Goal: Information Seeking & Learning: Learn about a topic

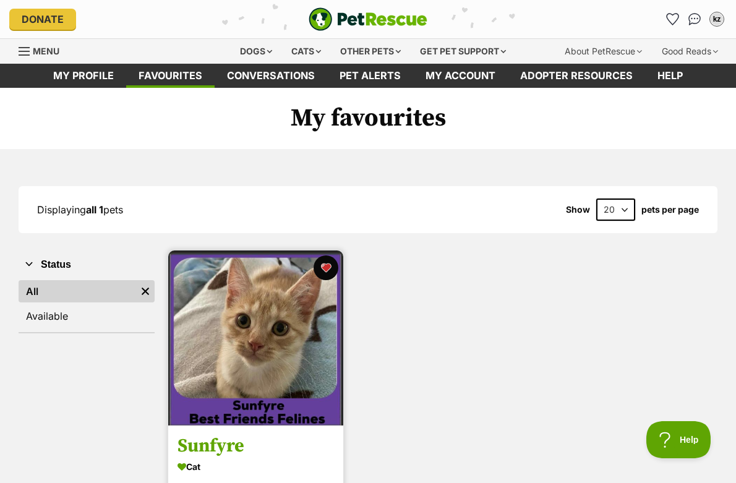
click at [259, 331] on img at bounding box center [255, 338] width 175 height 175
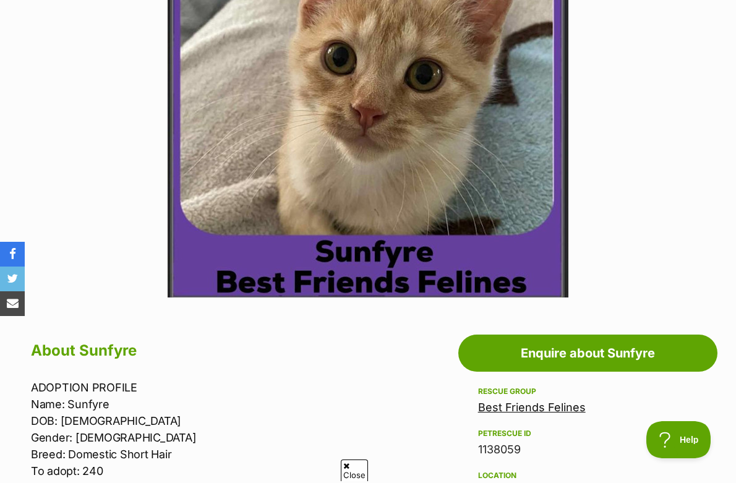
scroll to position [483, 0]
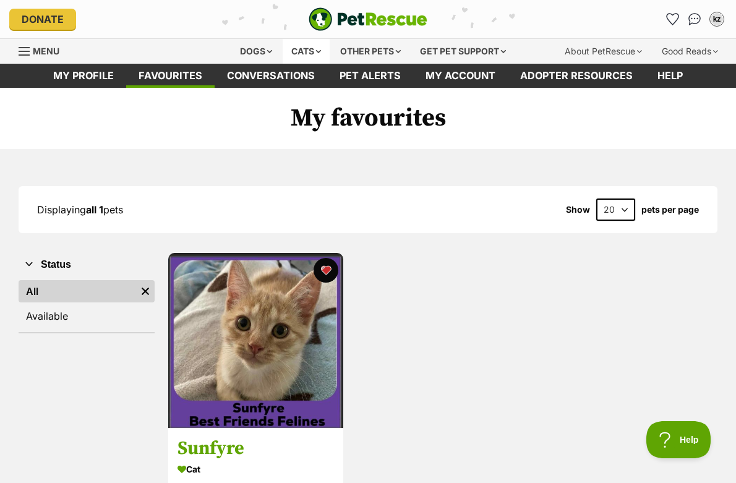
click at [288, 43] on div "Cats" at bounding box center [306, 51] width 47 height 25
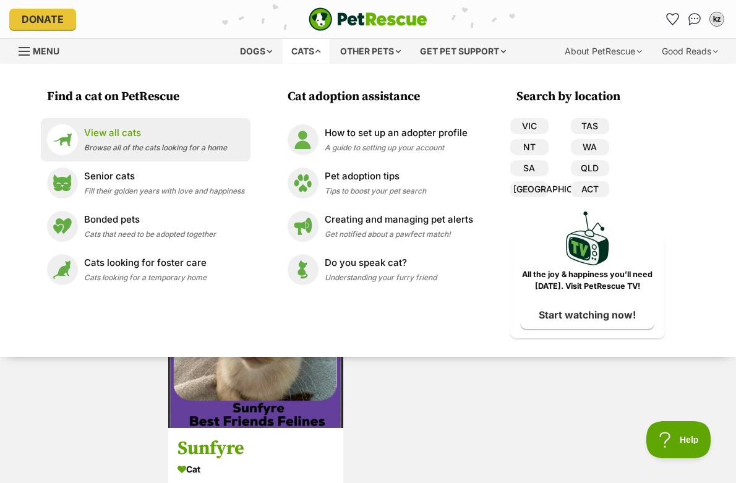
click at [90, 134] on p "View all cats" at bounding box center [155, 133] width 143 height 14
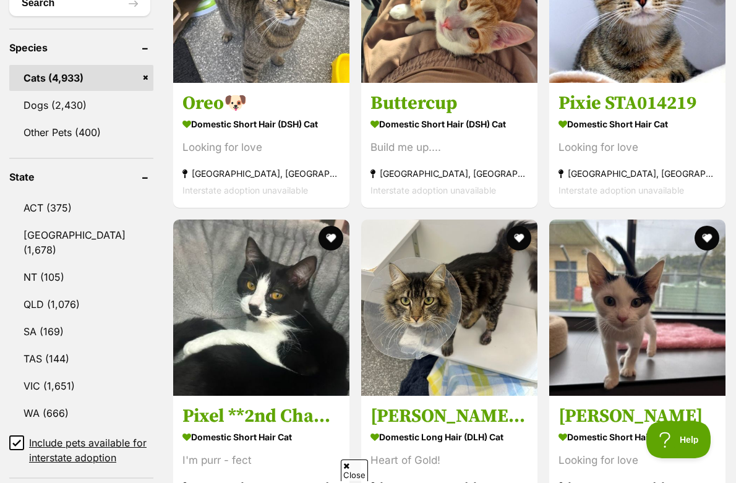
scroll to position [731, 0]
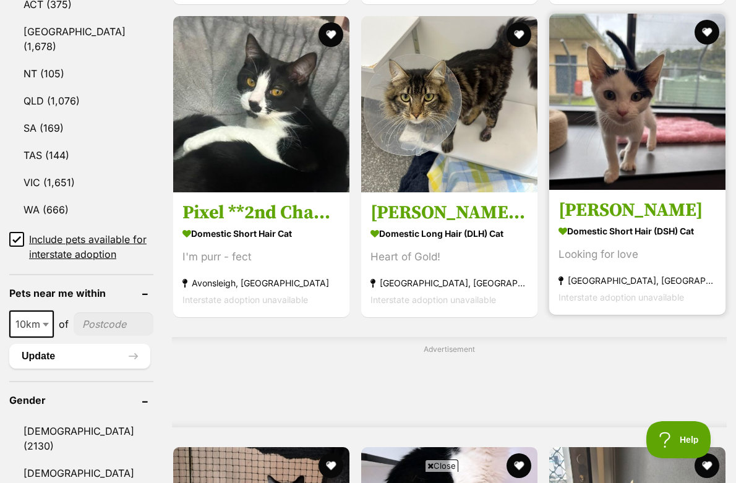
click at [644, 222] on strong "Domestic Short Hair (DSH) Cat" at bounding box center [638, 231] width 158 height 18
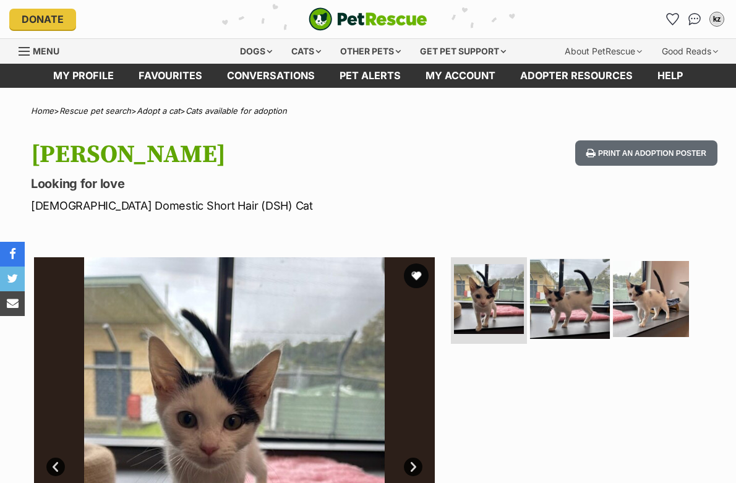
click at [569, 315] on img at bounding box center [570, 299] width 80 height 80
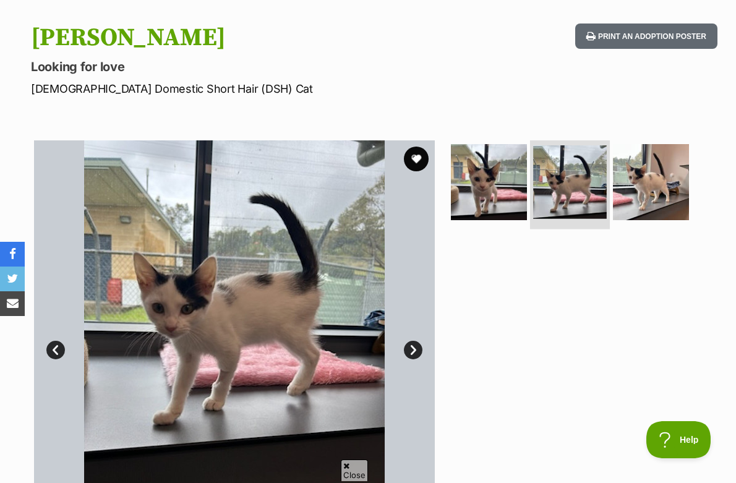
scroll to position [170, 0]
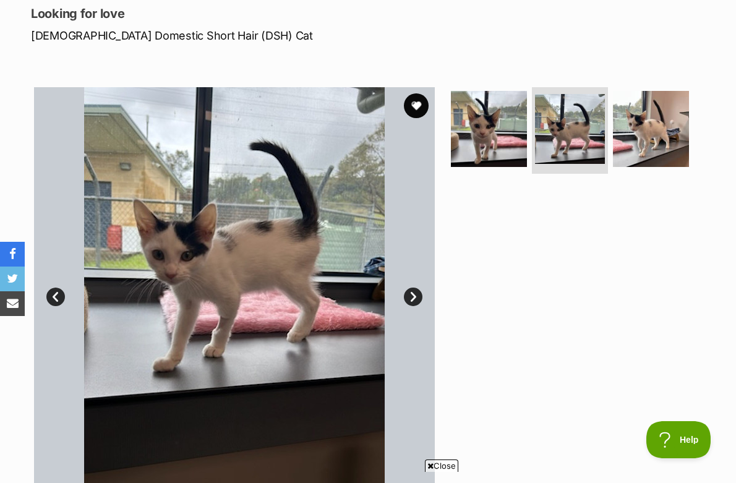
click at [692, 114] on ul at bounding box center [576, 133] width 254 height 92
click at [656, 116] on img at bounding box center [651, 129] width 80 height 80
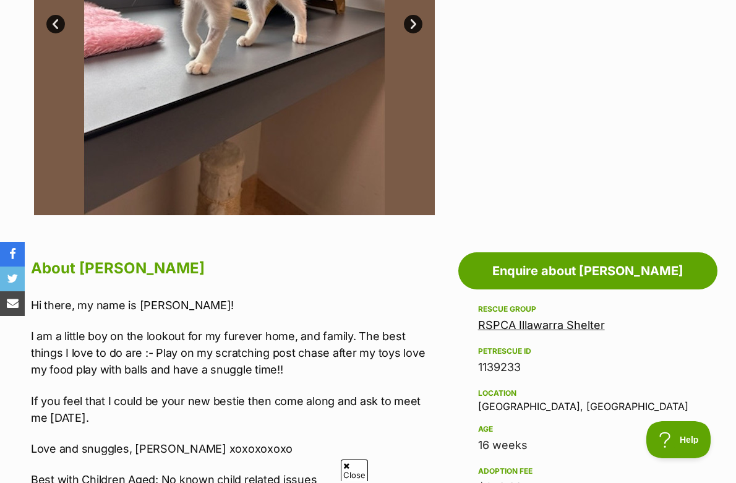
scroll to position [609, 0]
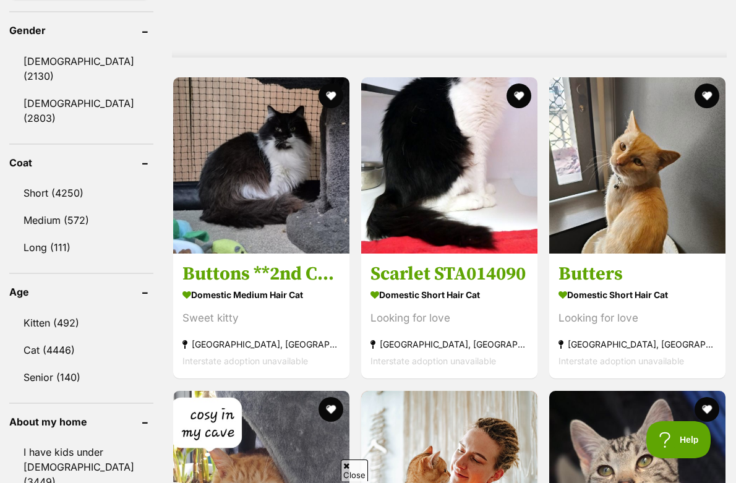
scroll to position [1100, 0]
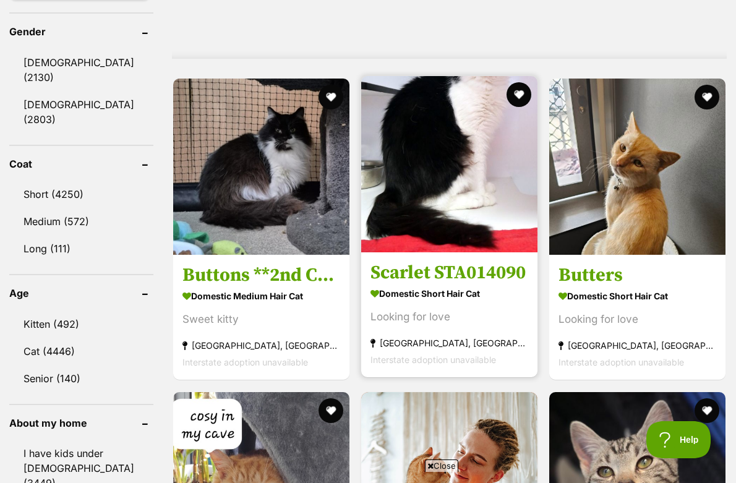
click at [489, 213] on img at bounding box center [449, 164] width 176 height 176
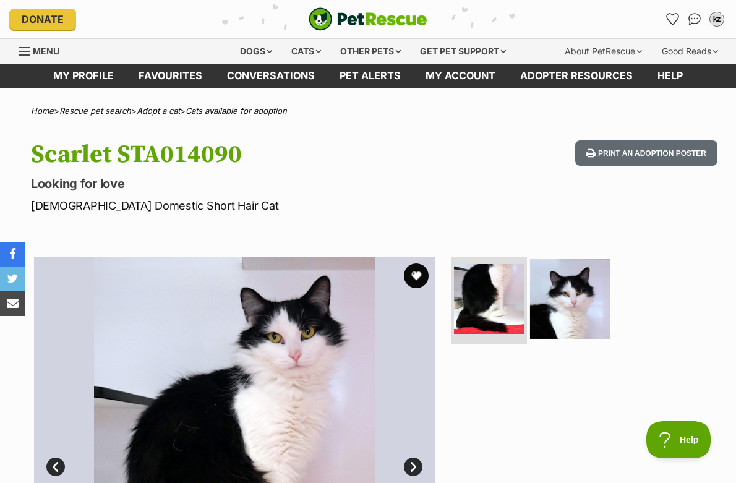
click at [554, 273] on img at bounding box center [570, 299] width 80 height 80
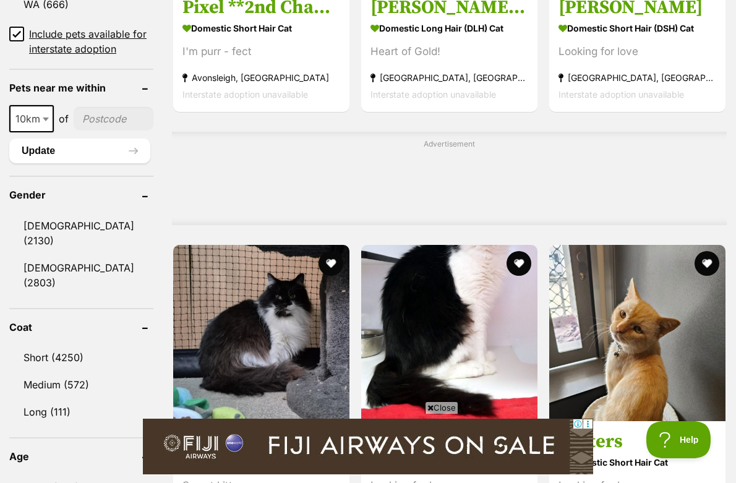
scroll to position [1186, 0]
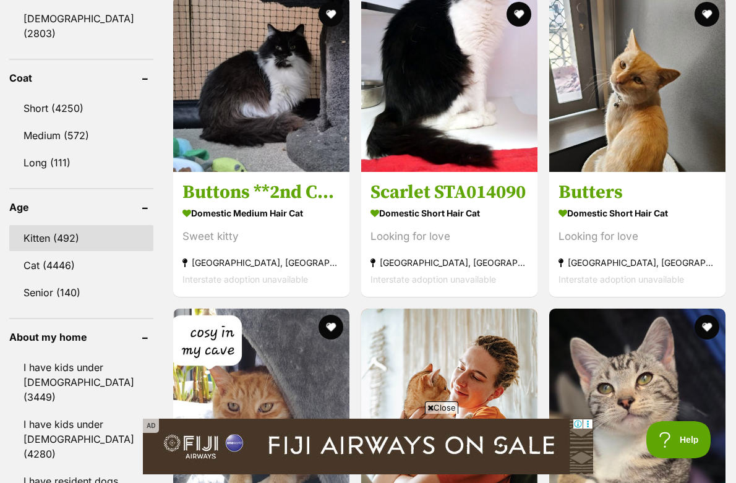
click at [61, 225] on link "Kitten (492)" at bounding box center [81, 238] width 144 height 26
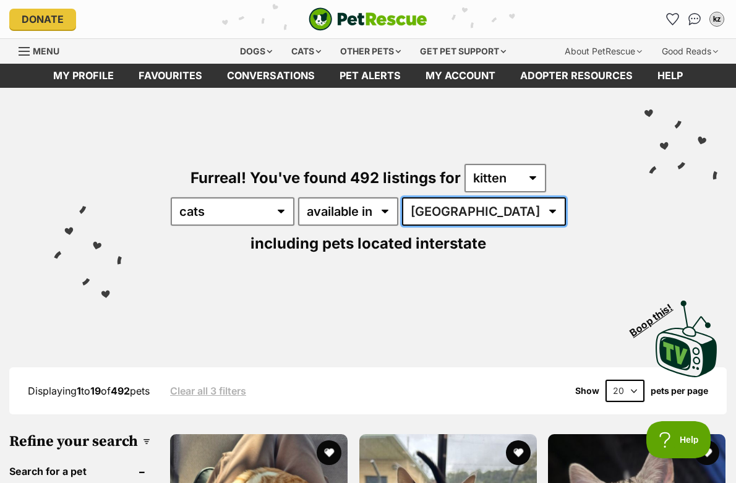
click at [409, 212] on select "Australia ACT NSW NT QLD SA TAS VIC WA" at bounding box center [484, 211] width 164 height 28
select select "QLD"
click at [402, 197] on select "Australia ACT NSW NT QLD SA TAS VIC WA" at bounding box center [484, 211] width 164 height 28
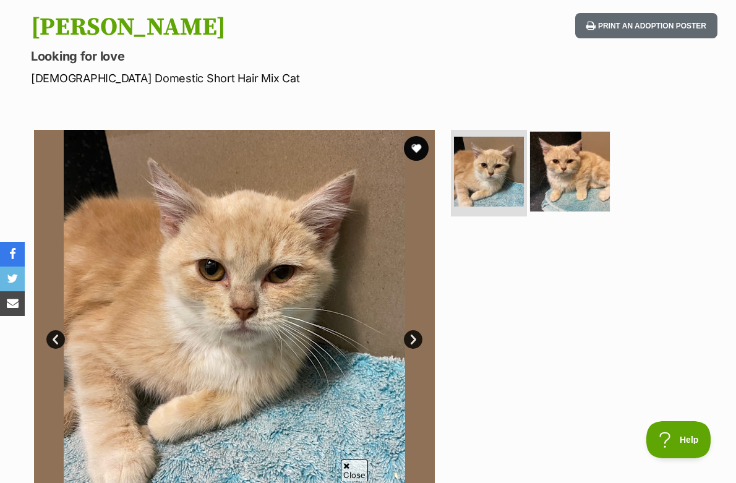
click at [582, 167] on img at bounding box center [570, 172] width 80 height 80
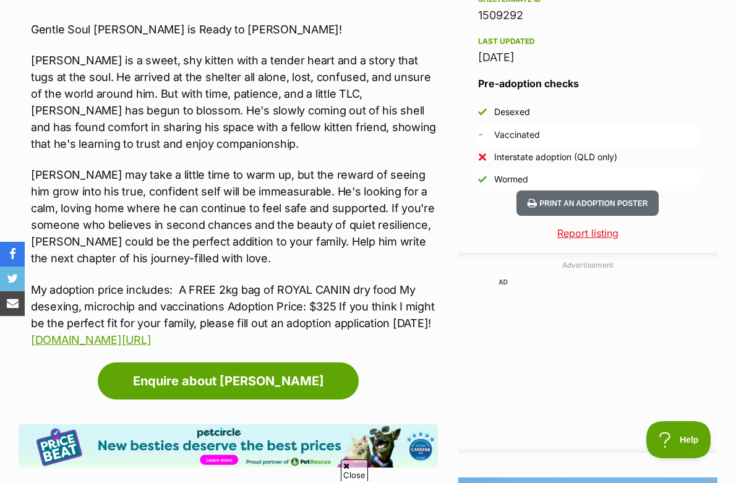
scroll to position [1112, 0]
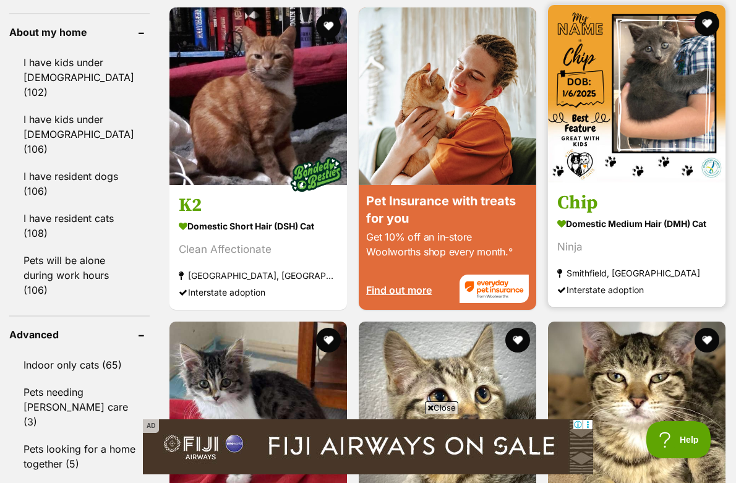
click at [585, 207] on h3 "Chip" at bounding box center [636, 203] width 159 height 24
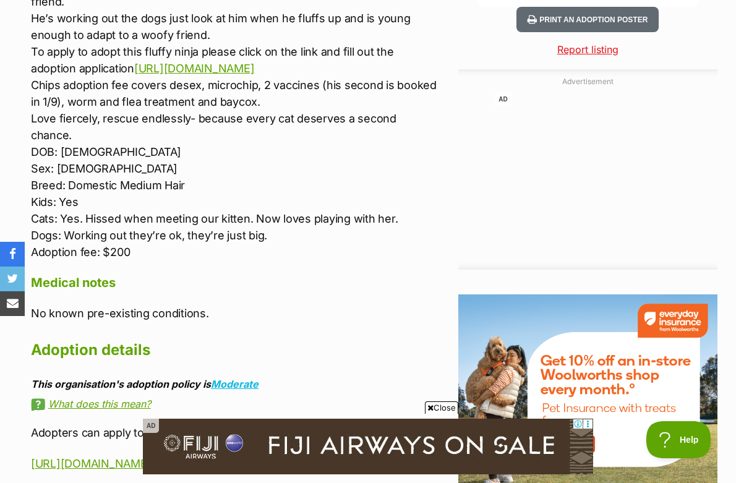
scroll to position [1439, 0]
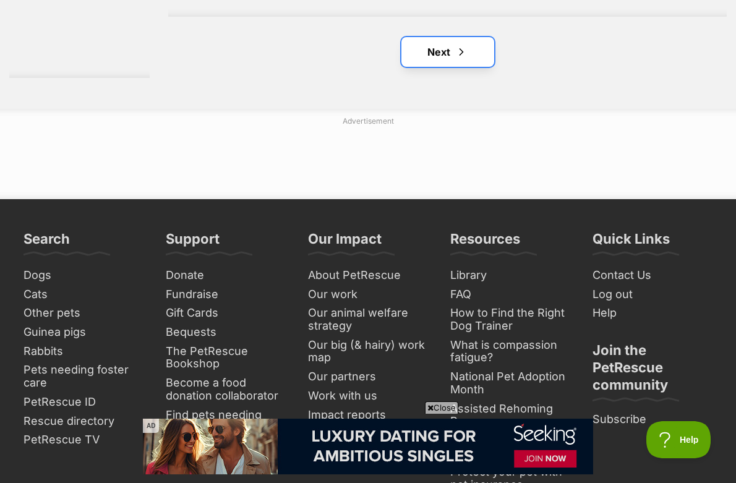
click at [428, 61] on link "Next" at bounding box center [448, 52] width 93 height 30
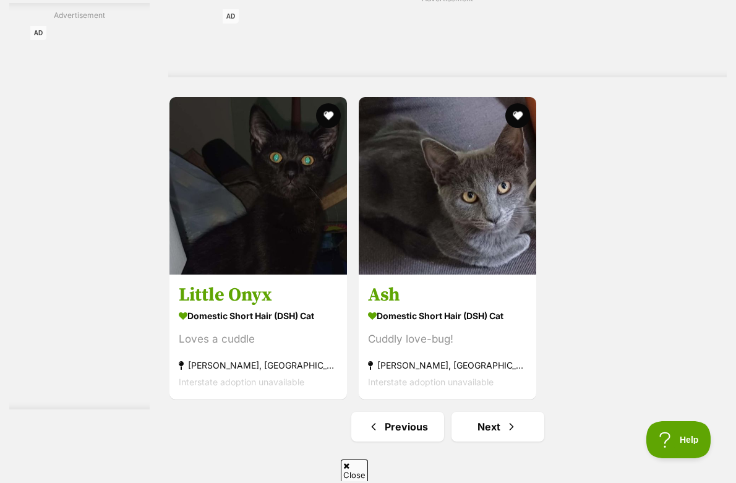
scroll to position [2630, 0]
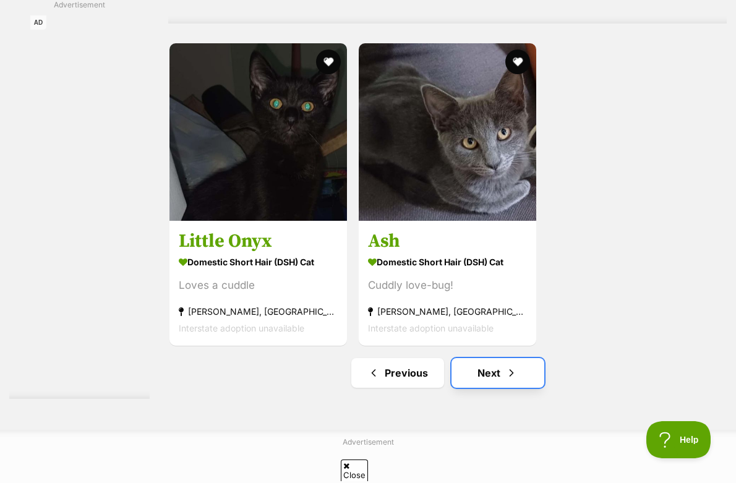
click at [494, 379] on link "Next" at bounding box center [498, 373] width 93 height 30
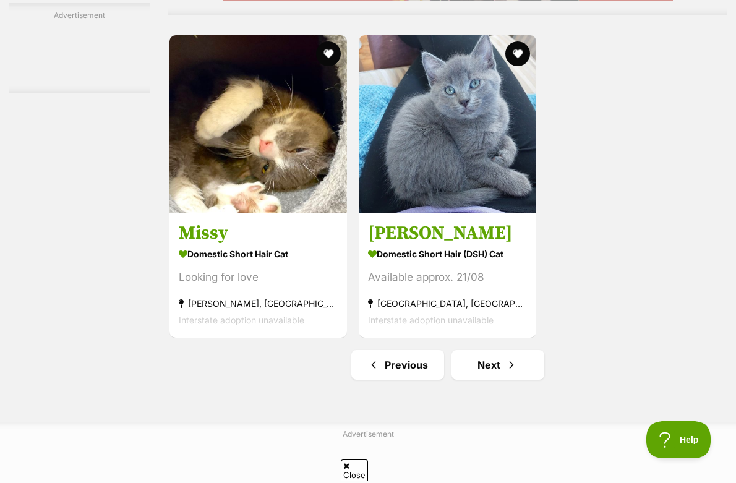
scroll to position [2757, 0]
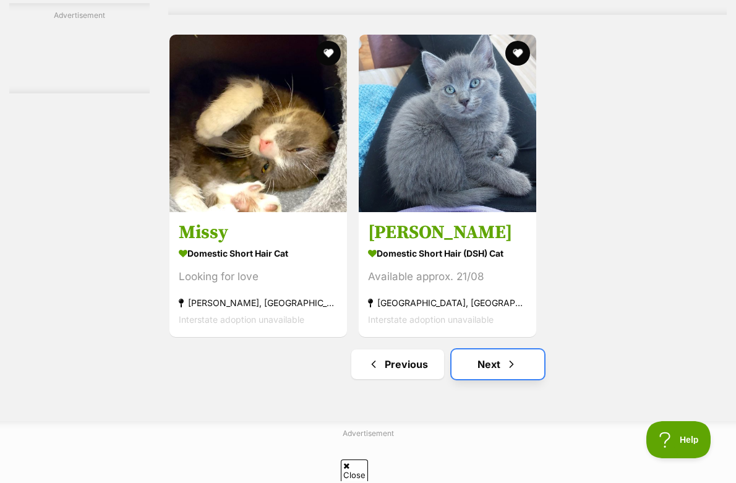
click at [496, 358] on link "Next" at bounding box center [498, 365] width 93 height 30
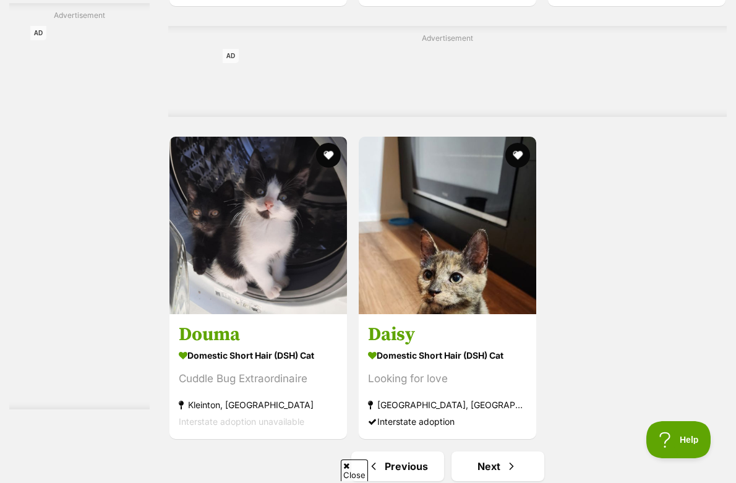
scroll to position [2679, 0]
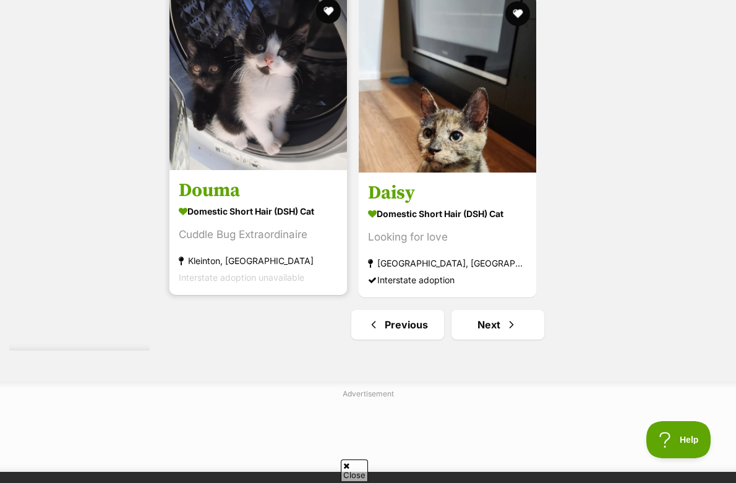
click at [317, 194] on h3 "Douma" at bounding box center [258, 191] width 159 height 24
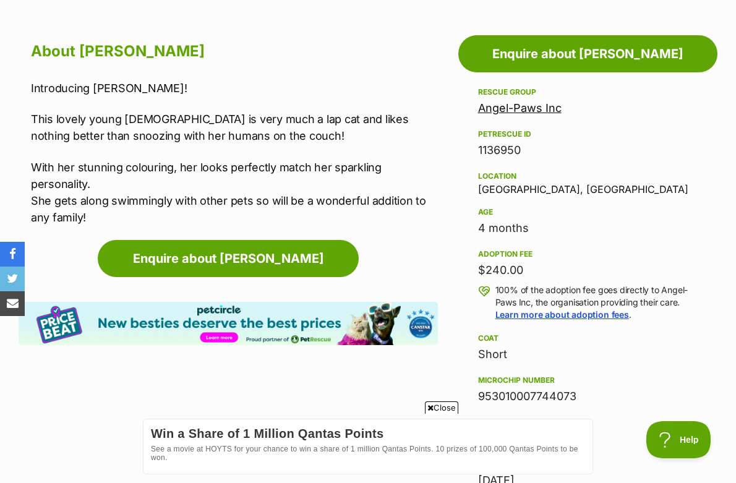
scroll to position [1067, 0]
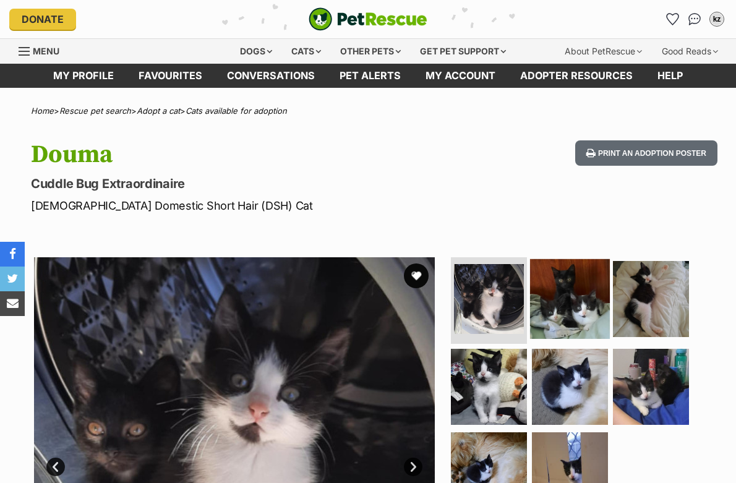
click at [557, 320] on img at bounding box center [570, 299] width 80 height 80
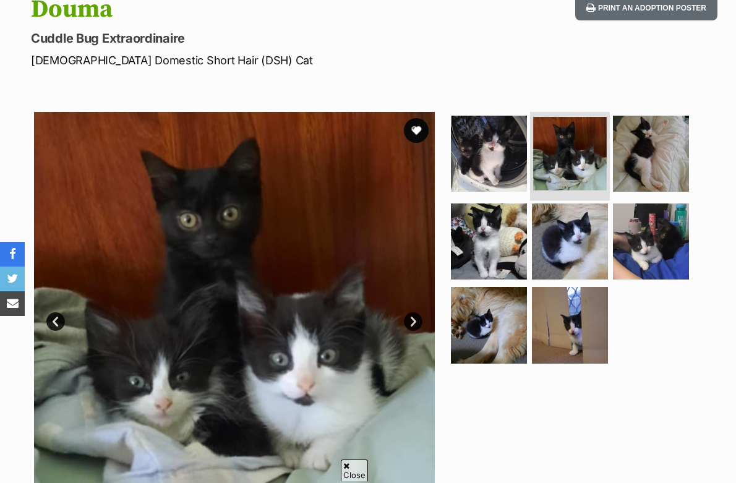
scroll to position [147, 0]
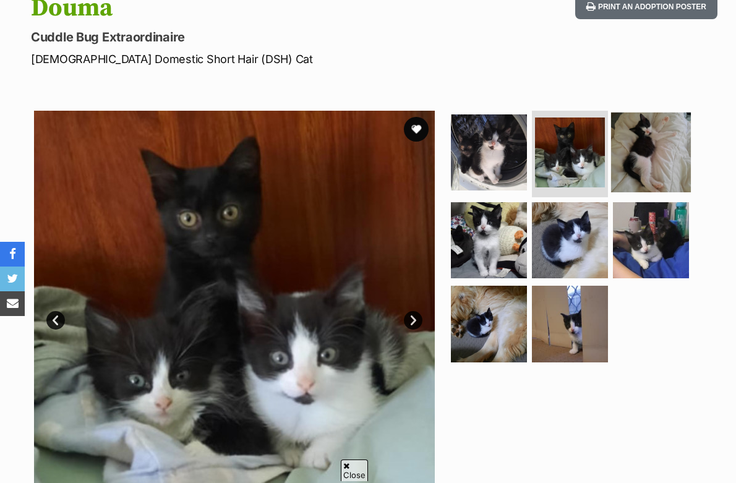
click at [643, 149] on img at bounding box center [651, 153] width 80 height 80
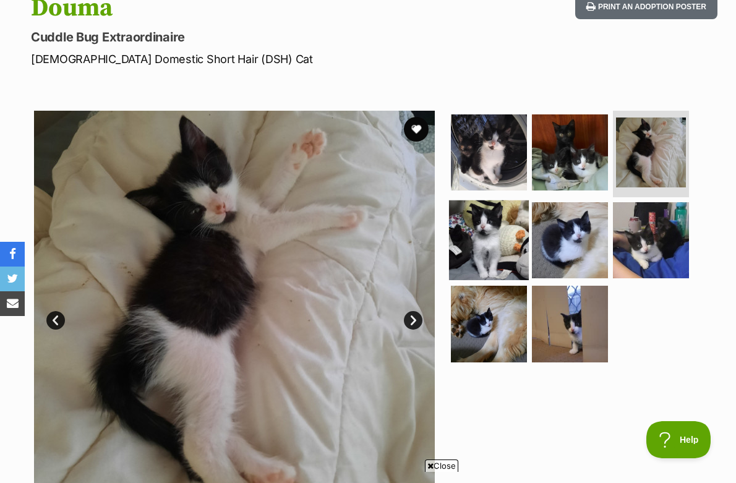
click at [507, 231] on img at bounding box center [489, 240] width 80 height 80
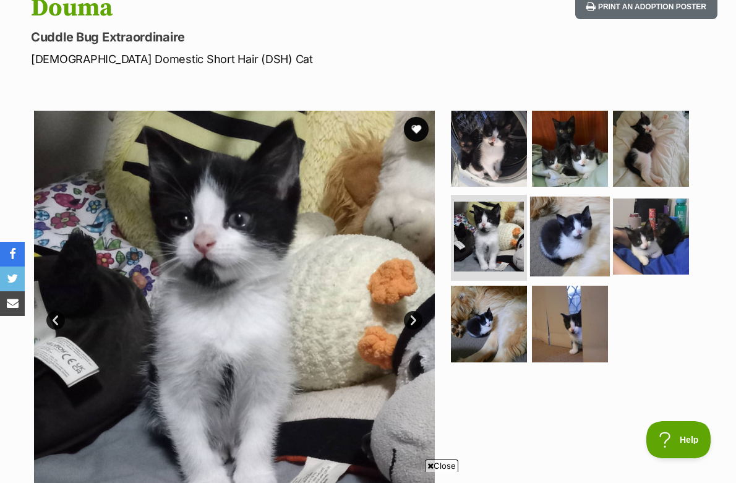
click at [572, 236] on img at bounding box center [570, 236] width 80 height 80
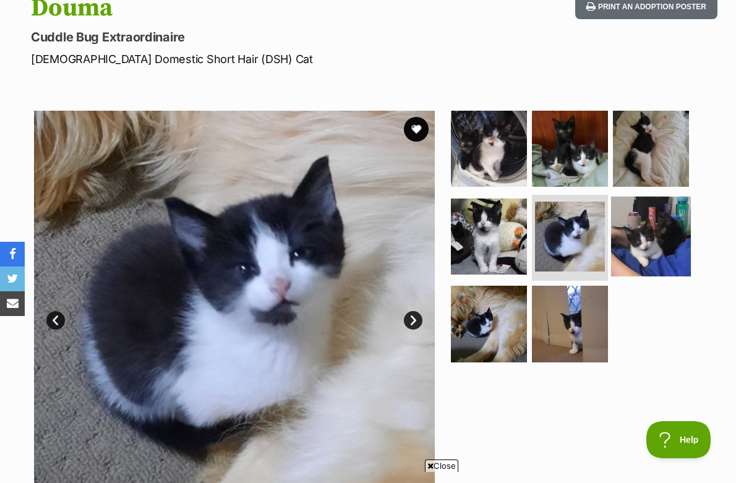
click at [655, 231] on img at bounding box center [651, 236] width 80 height 80
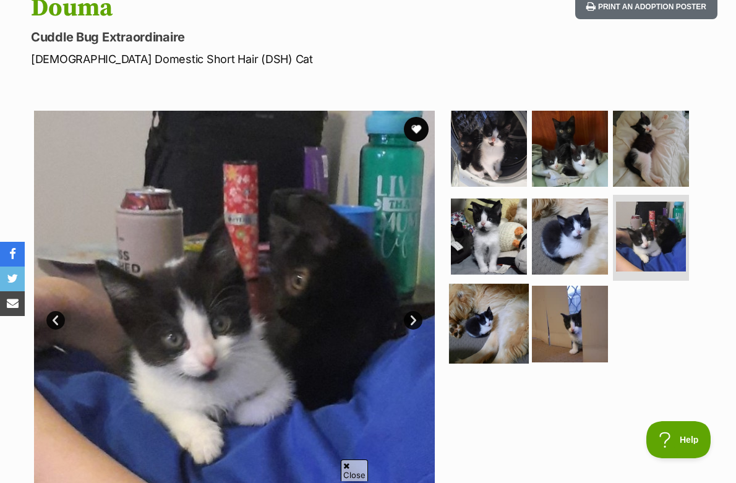
click at [473, 321] on img at bounding box center [489, 324] width 80 height 80
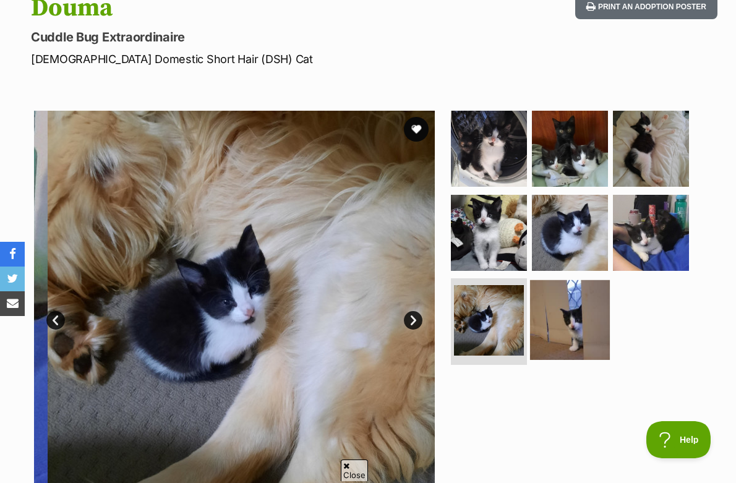
click at [583, 327] on img at bounding box center [570, 320] width 80 height 80
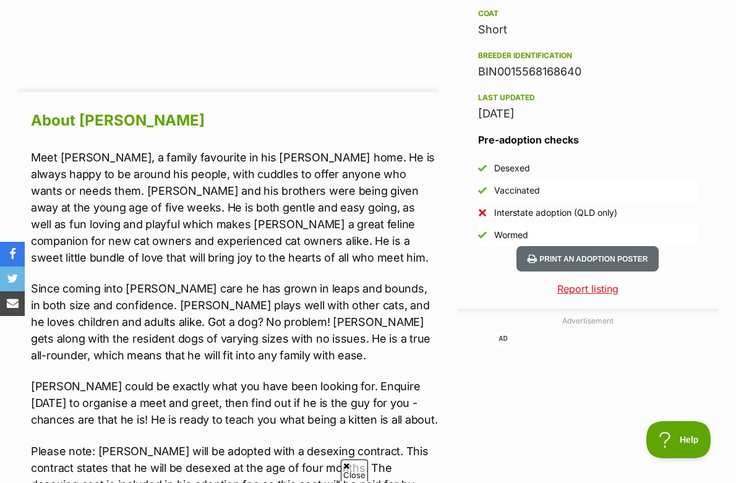
scroll to position [1201, 0]
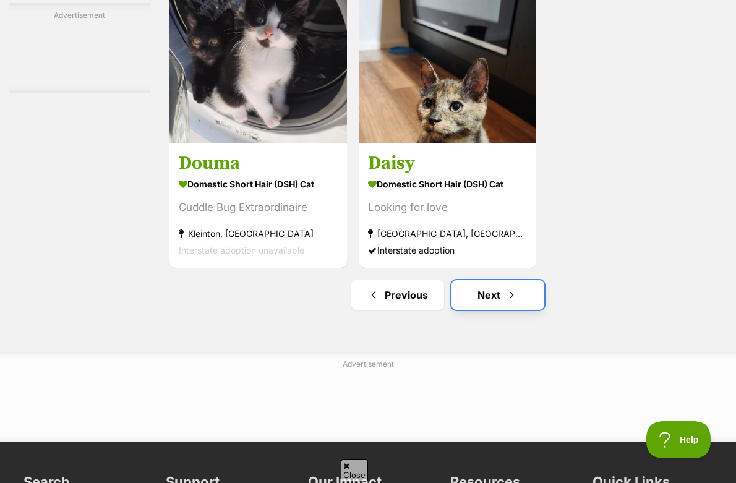
click at [497, 309] on link "Next" at bounding box center [498, 295] width 93 height 30
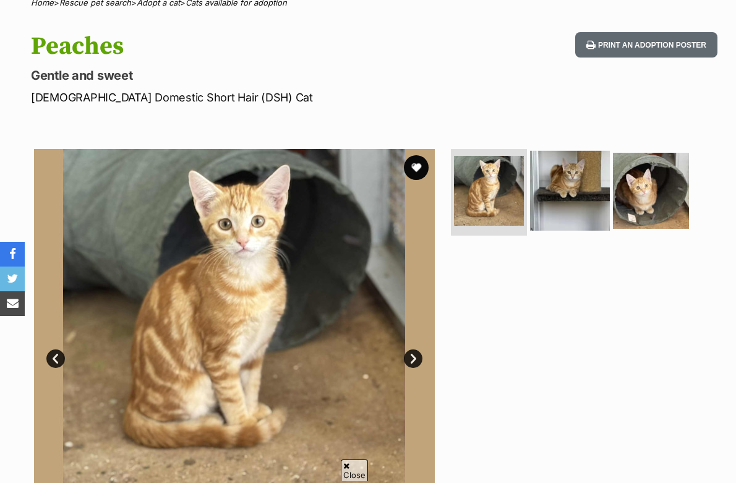
click at [570, 166] on img at bounding box center [570, 191] width 80 height 80
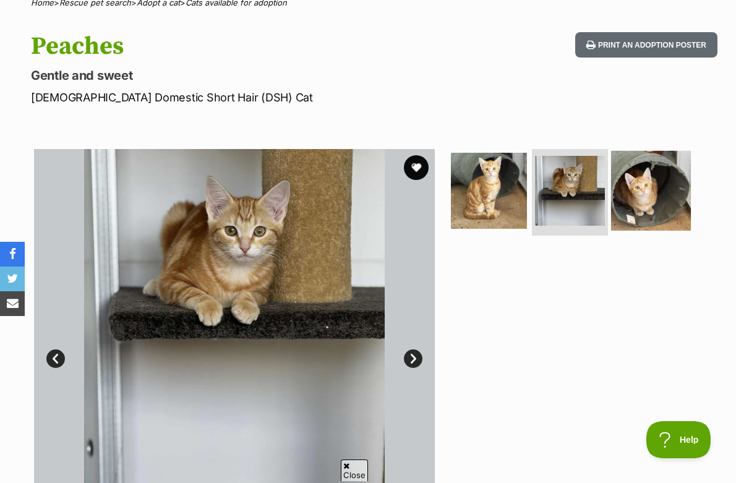
click at [653, 193] on img at bounding box center [651, 191] width 80 height 80
